Goal: Find specific page/section: Find specific page/section

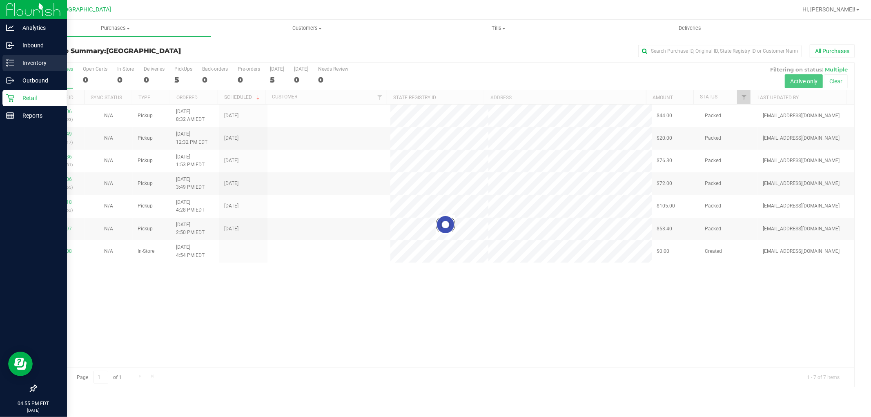
click at [13, 60] on icon at bounding box center [10, 63] width 8 height 8
click at [13, 65] on icon at bounding box center [10, 63] width 8 height 8
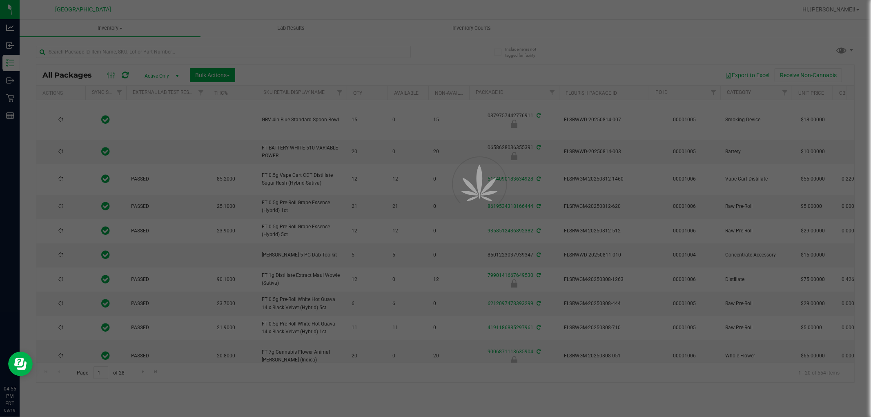
click at [80, 45] on div at bounding box center [435, 208] width 871 height 417
click at [79, 45] on div at bounding box center [435, 208] width 871 height 417
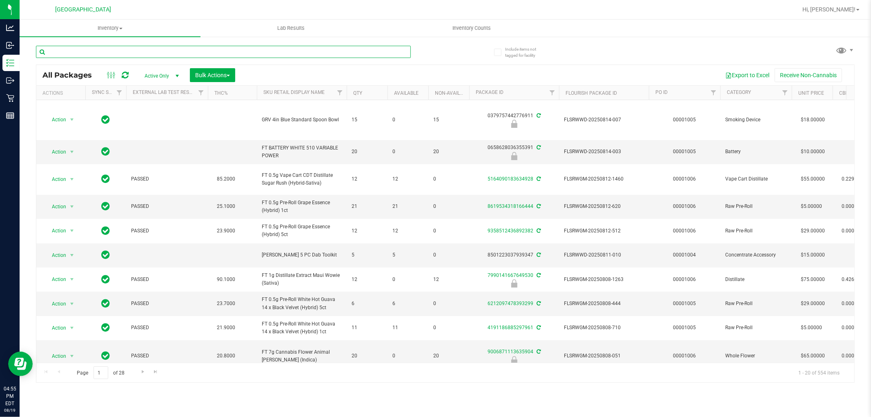
click at [78, 48] on input "text" at bounding box center [223, 52] width 375 height 12
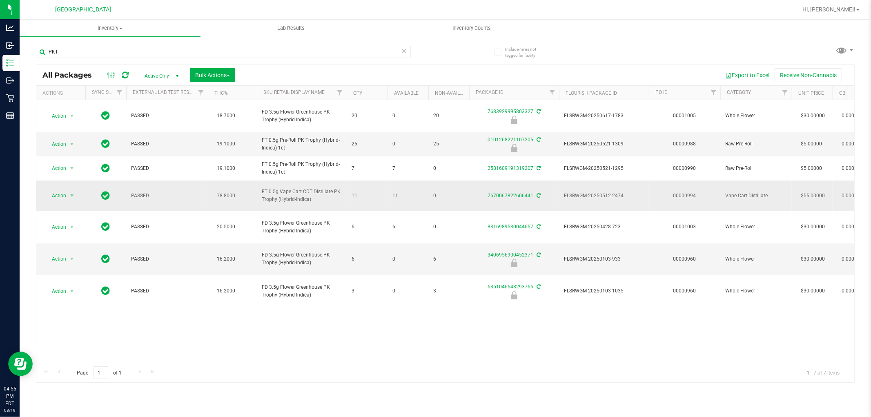
click at [301, 188] on span "FT 0.5g Vape Cart CDT Distillate PK Trophy (Hybrid-Indica)" at bounding box center [302, 196] width 80 height 16
click at [300, 188] on span "FT 0.5g Vape Cart CDT Distillate PK Trophy (Hybrid-Indica)" at bounding box center [302, 196] width 80 height 16
copy tr "FT 0.5g Vape Cart CDT Distillate PK Trophy (Hybrid-Indica)"
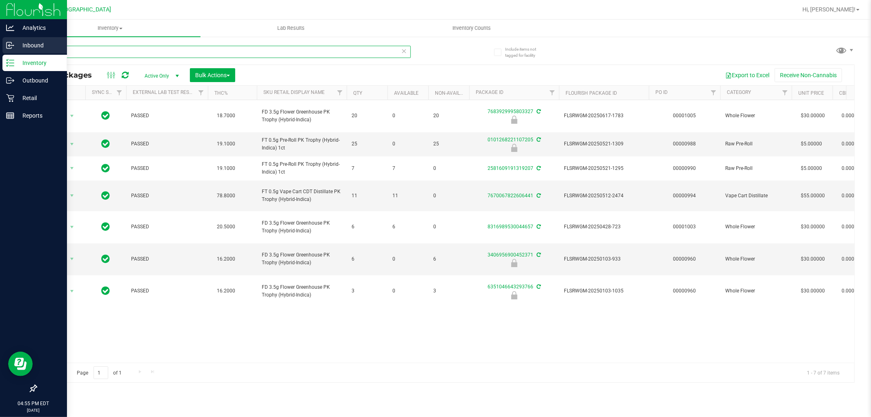
drag, startPoint x: 128, startPoint y: 50, endPoint x: 0, endPoint y: 50, distance: 127.8
click at [0, 50] on div "Analytics Inbound Inventory Outbound Retail Reports 04:55 PM EDT [DATE] 08/19 […" at bounding box center [435, 208] width 871 height 417
paste input "FT 0.5g Vape Cart CDT Distillate PK Trophy (Hybrid-Indica)"
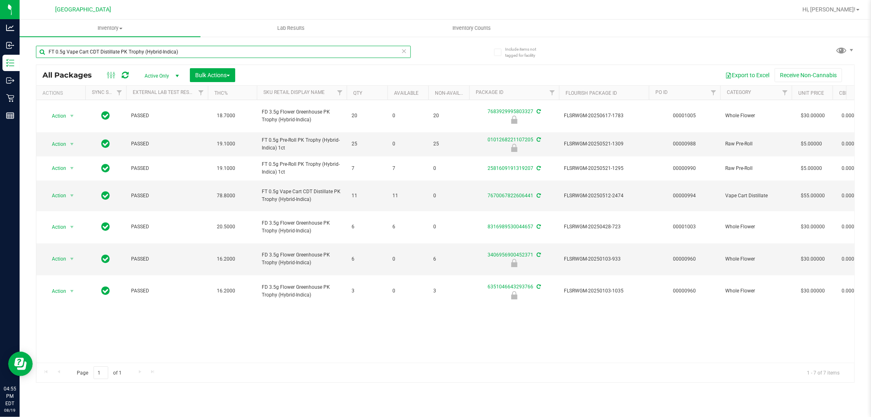
type input "FT 0.5g Vape Cart CDT Distillate PK Trophy (Hybrid-Indica)"
click at [408, 303] on div "Action Action Edit attributes Global inventory Locate package Package audit log…" at bounding box center [445, 231] width 818 height 263
